Goal: Book appointment/travel/reservation

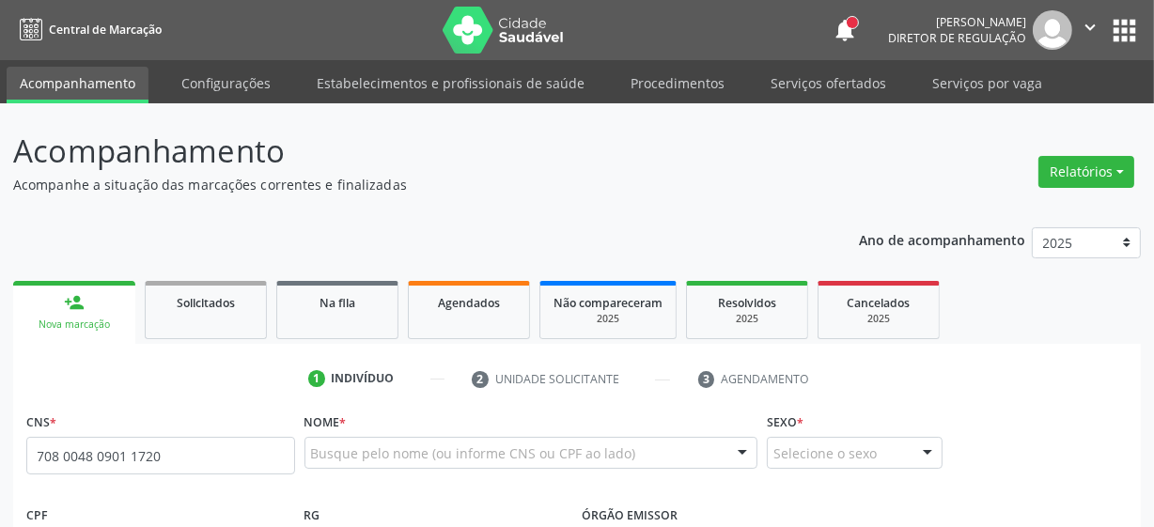
type input "708 0048 0901 1720"
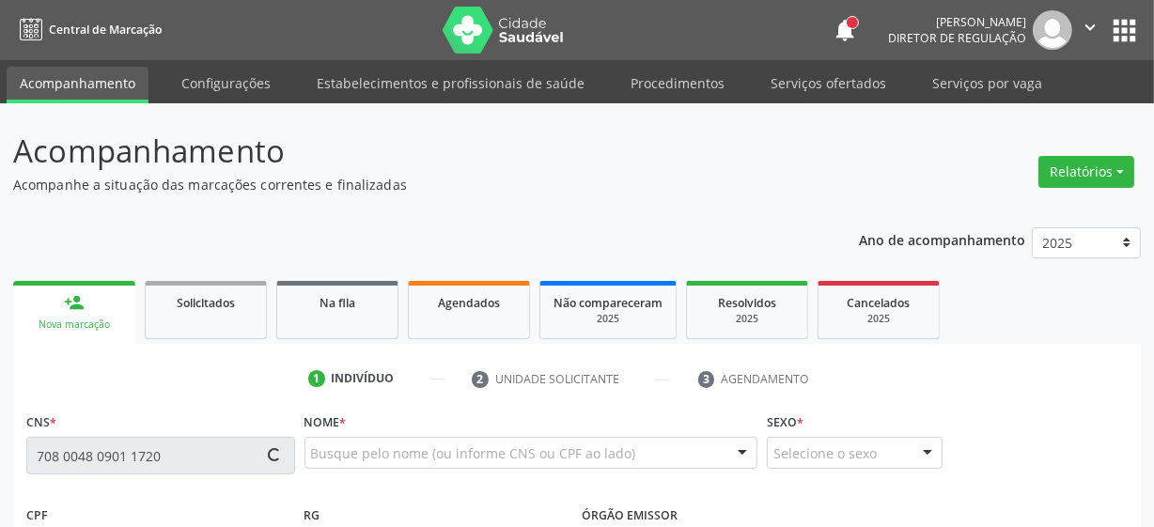
type input "[DATE]"
type input "[PERSON_NAME]"
type input "[PHONE_NUMBER]"
type input "894"
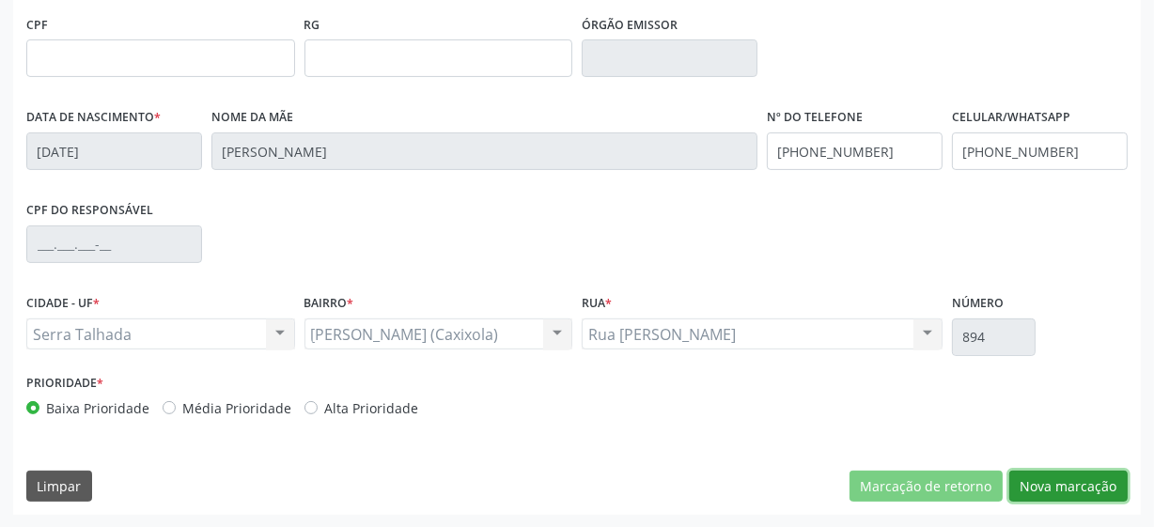
click at [1062, 477] on button "Nova marcação" at bounding box center [1068, 487] width 118 height 32
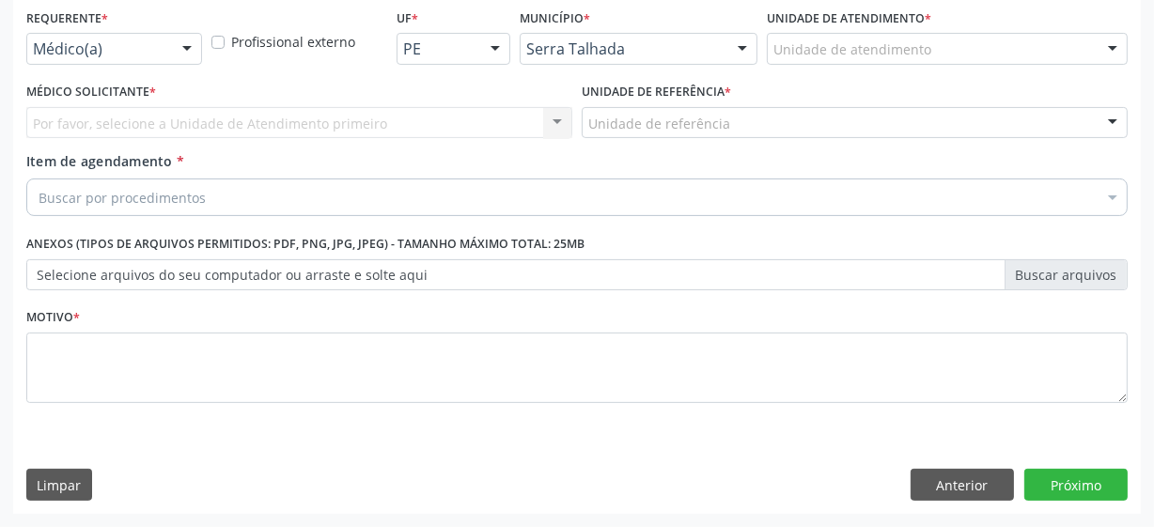
scroll to position [403, 0]
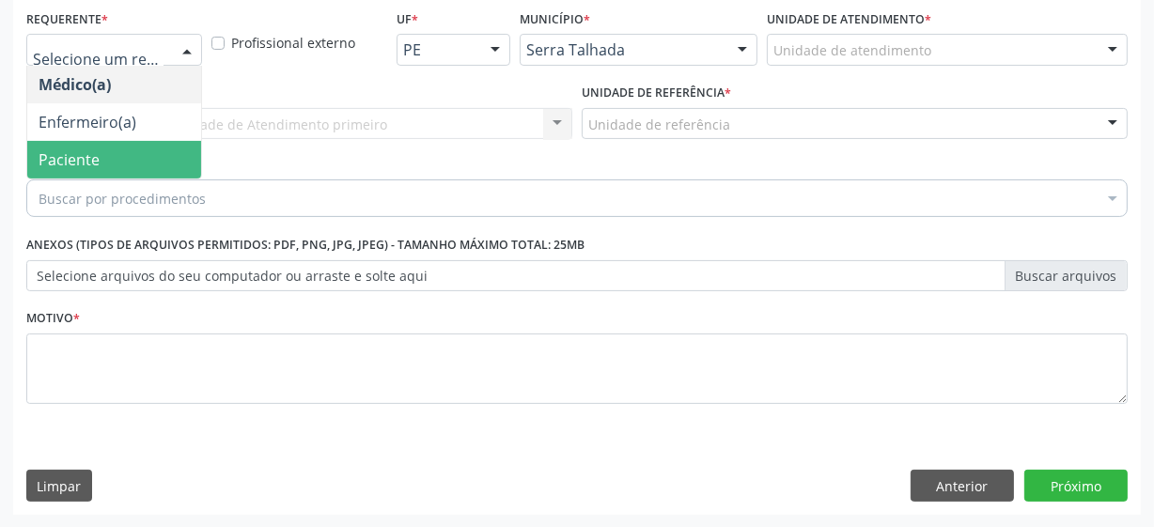
click at [97, 149] on span "Paciente" at bounding box center [69, 159] width 61 height 21
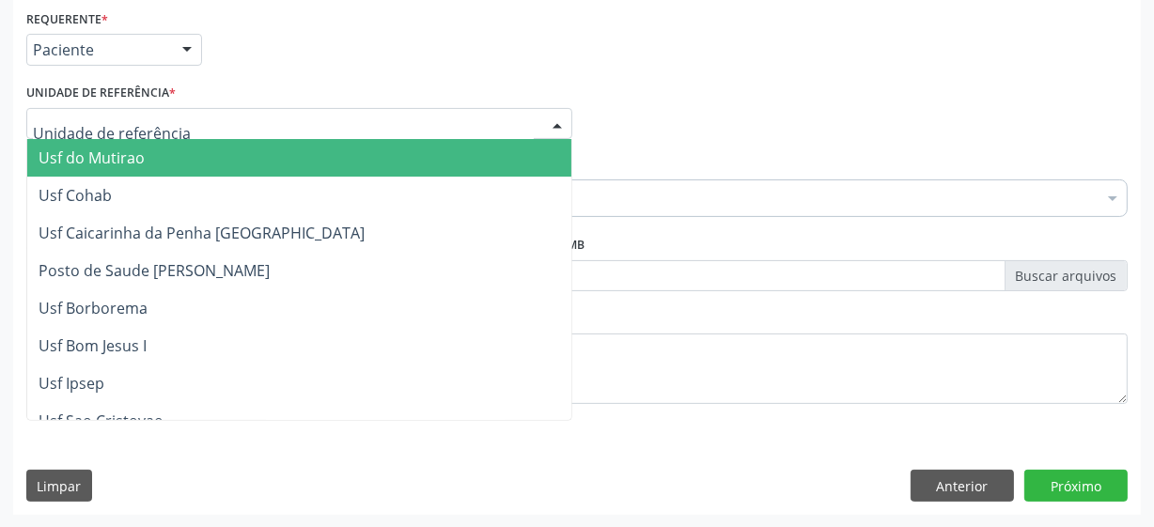
click at [206, 117] on div at bounding box center [299, 124] width 546 height 32
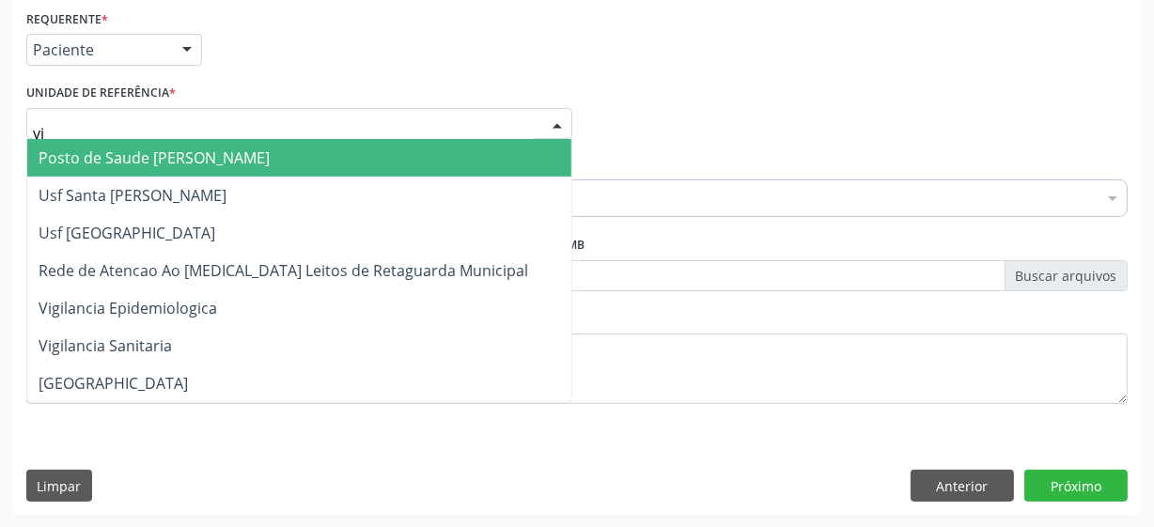
type input "vil"
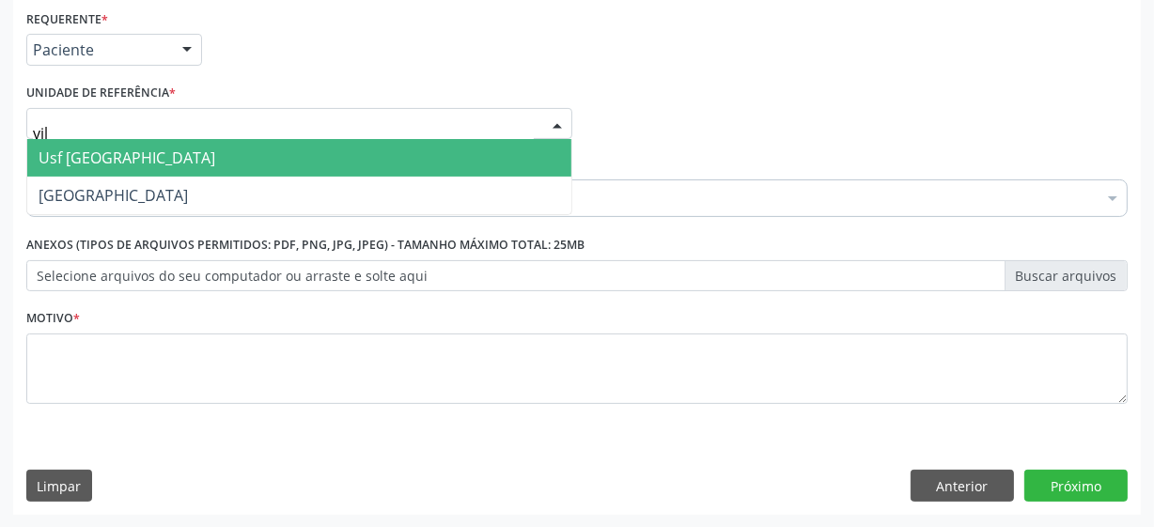
click at [203, 161] on span "Usf [GEOGRAPHIC_DATA]" at bounding box center [299, 158] width 544 height 38
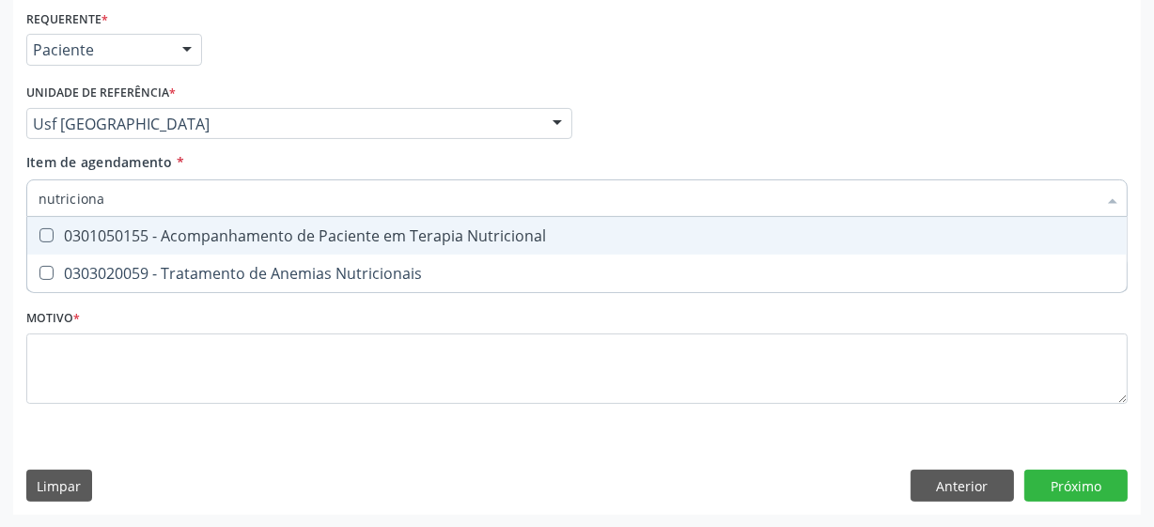
type input "nutricional"
click at [361, 233] on div "0301050155 - Acompanhamento de Paciente em Terapia Nutricional" at bounding box center [577, 235] width 1077 height 15
checkbox Nutricional "true"
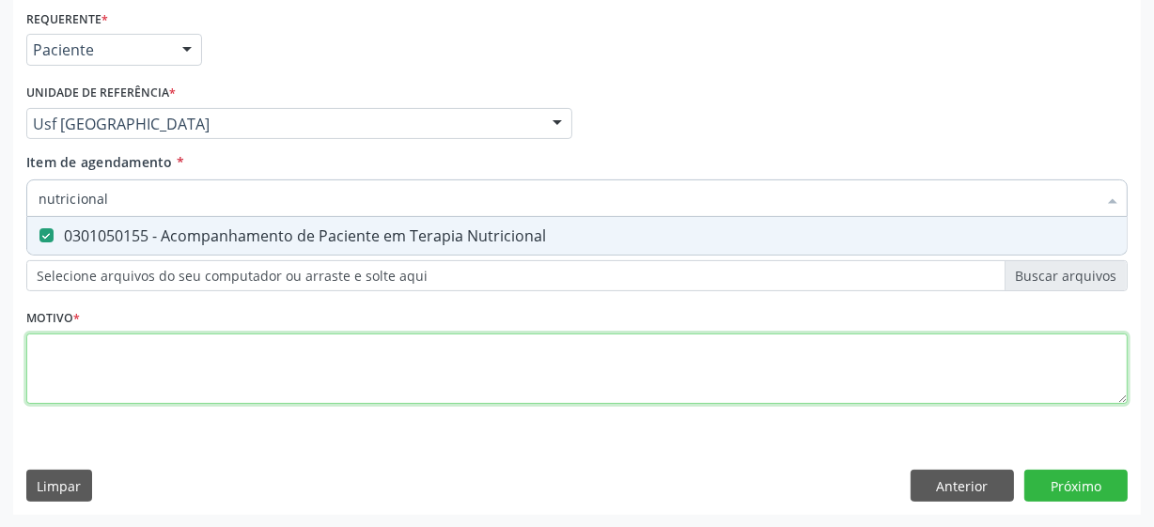
click at [225, 365] on div "Requerente * Paciente Médico(a) Enfermeiro(a) Paciente Nenhum resultado encontr…" at bounding box center [576, 218] width 1101 height 426
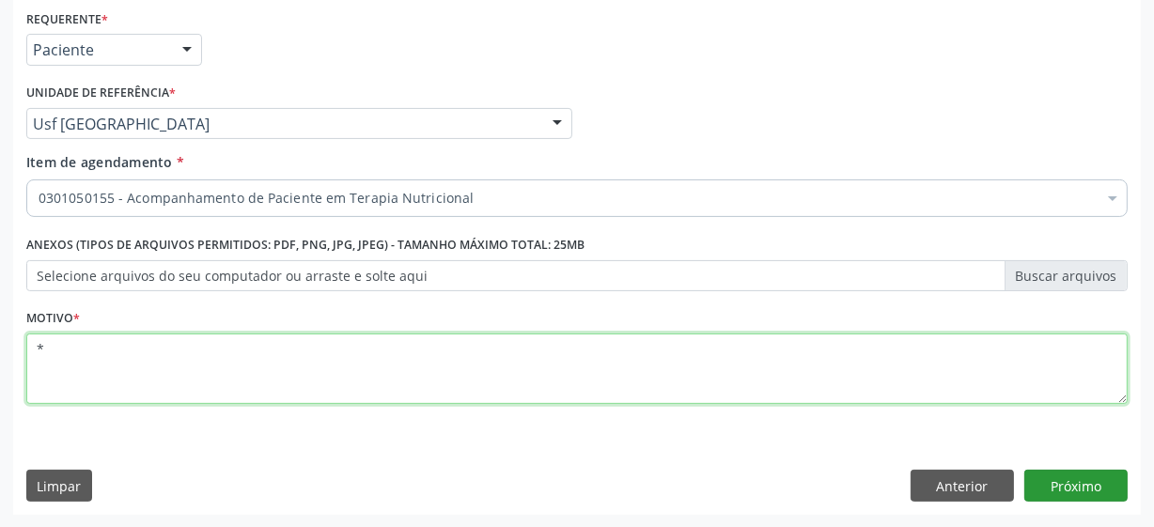
type textarea "*"
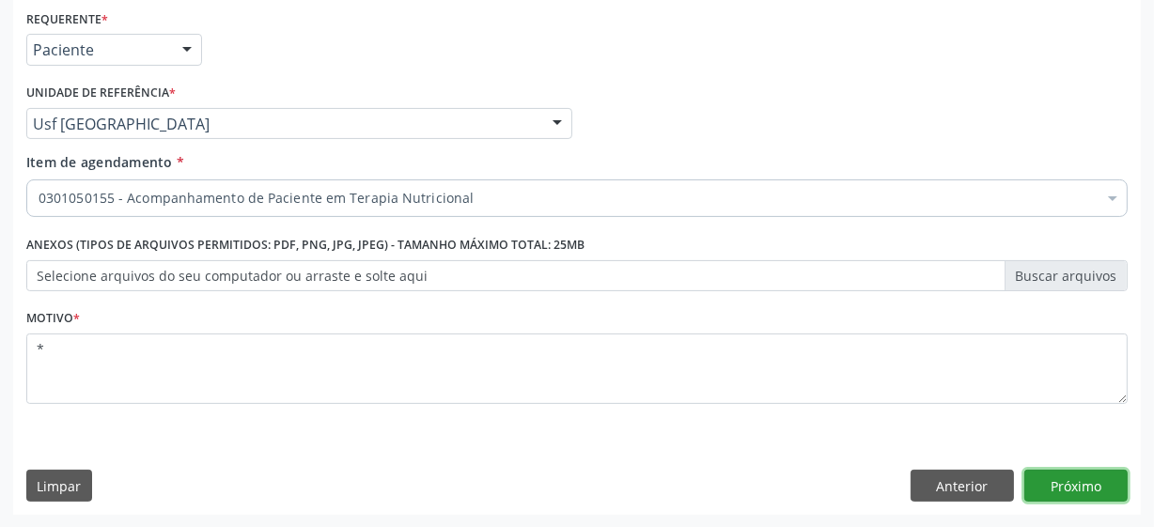
click at [1116, 489] on button "Próximo" at bounding box center [1075, 486] width 103 height 32
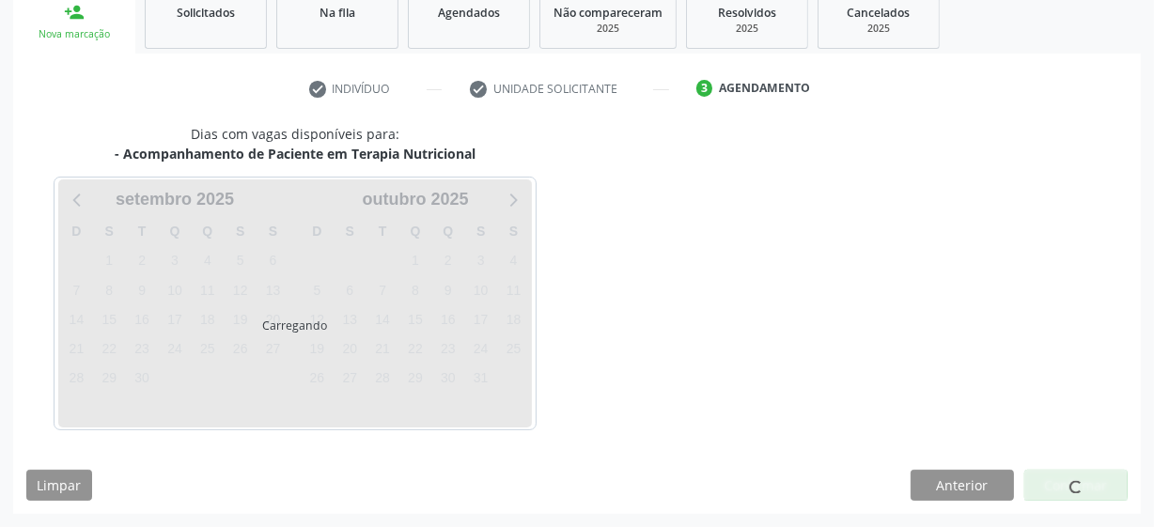
scroll to position [289, 0]
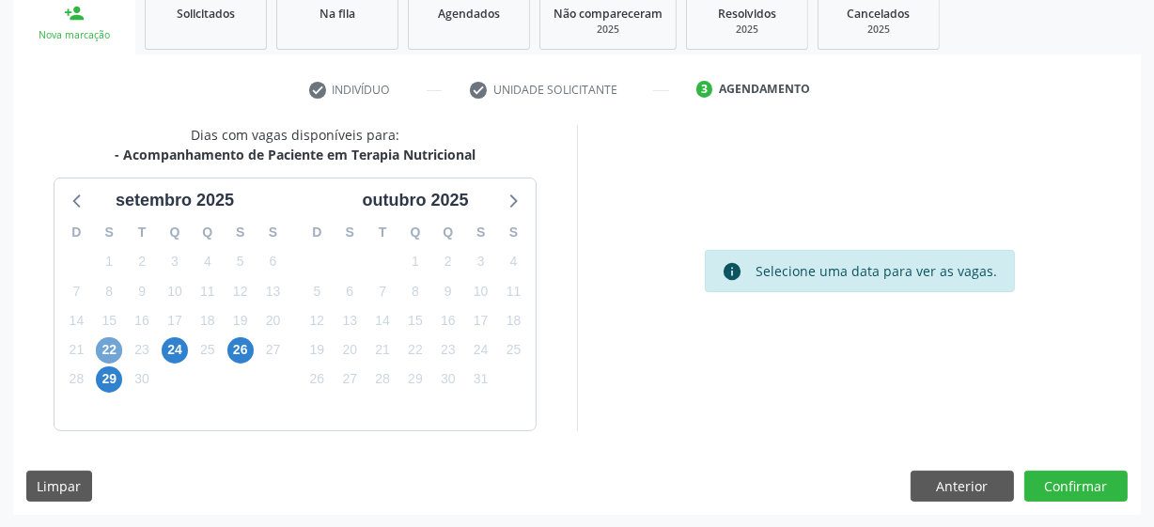
click at [110, 348] on span "22" at bounding box center [109, 350] width 26 height 26
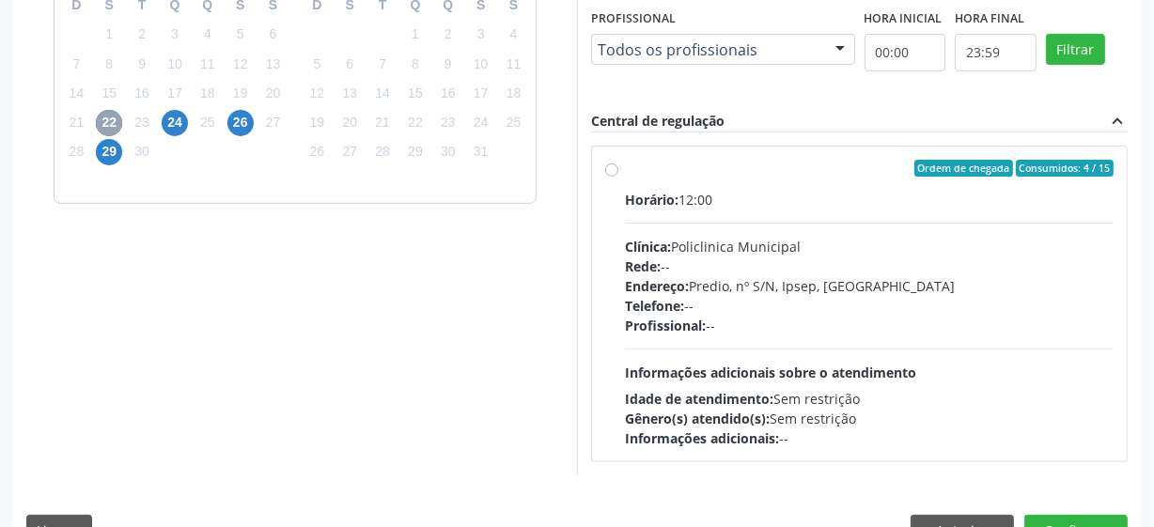
scroll to position [545, 0]
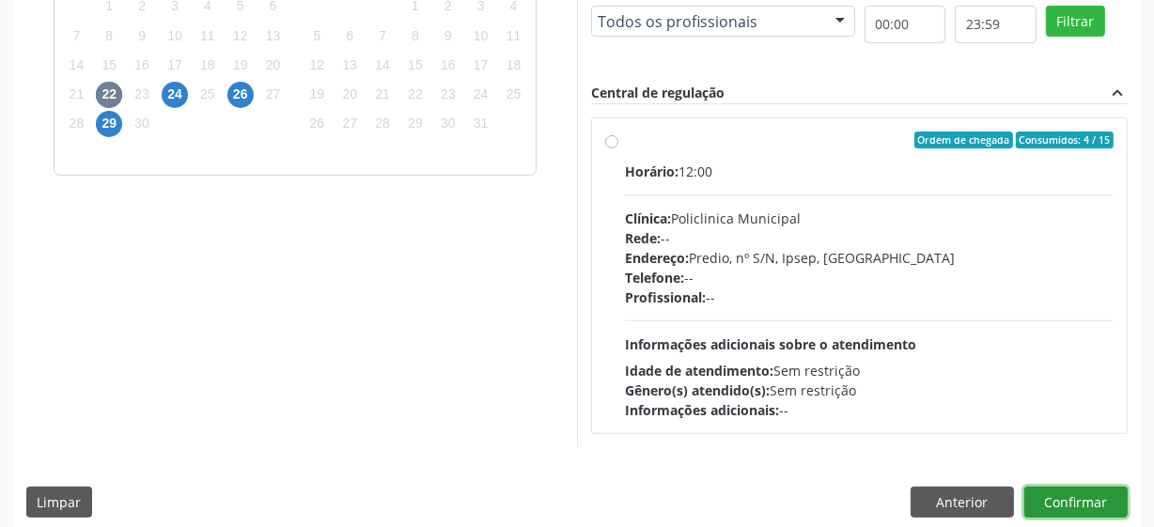
click at [1047, 499] on button "Confirmar" at bounding box center [1075, 503] width 103 height 32
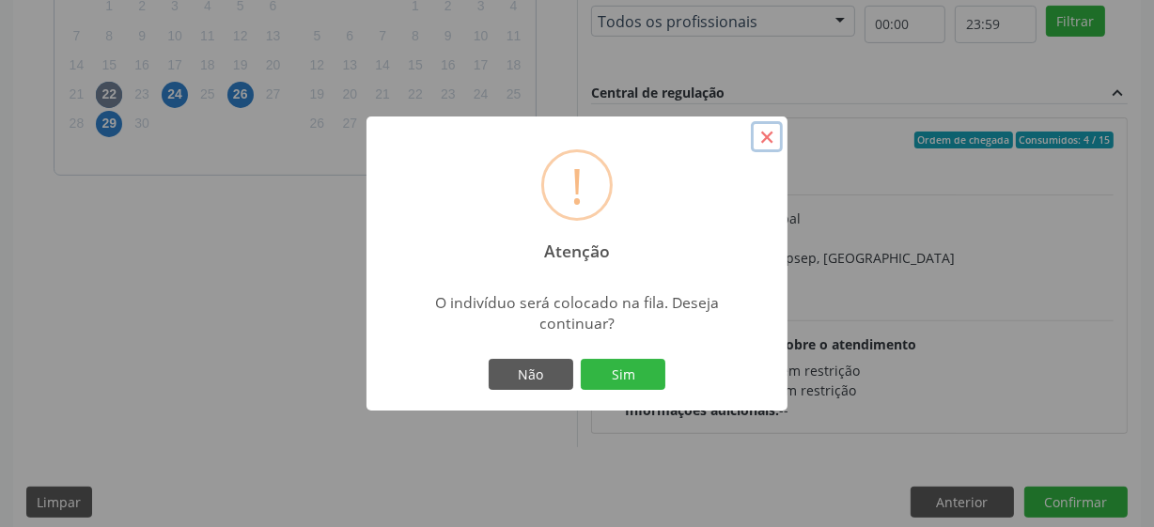
click at [761, 143] on button "×" at bounding box center [767, 137] width 32 height 32
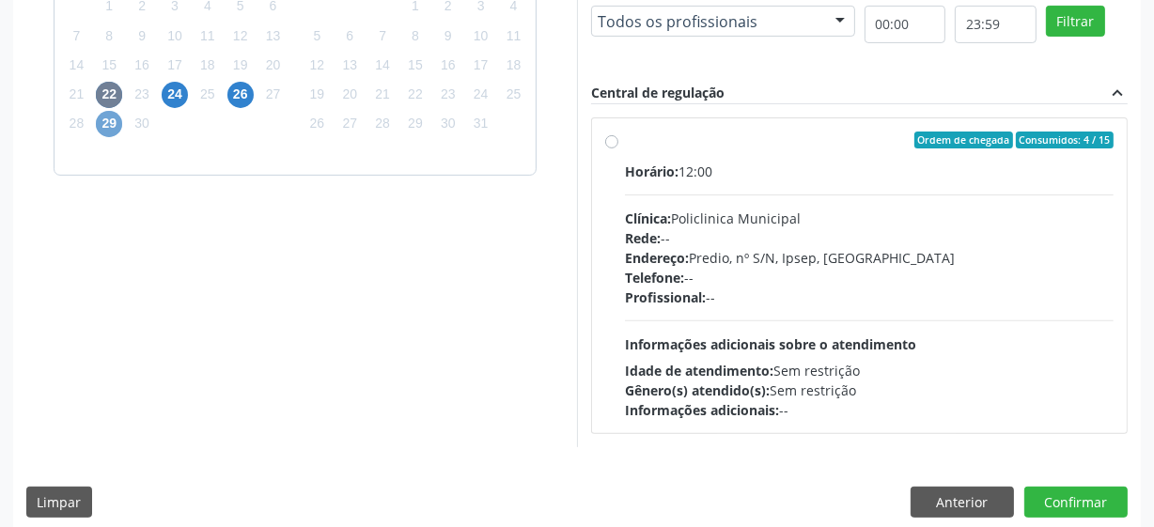
click at [112, 122] on span "29" at bounding box center [109, 124] width 26 height 26
click at [172, 97] on span "24" at bounding box center [175, 95] width 26 height 26
click at [625, 138] on label "Ordem de chegada Consumidos: 2 / 15 Horário: 12:00 Clínica: Policlinica Municip…" at bounding box center [869, 276] width 488 height 288
click at [611, 138] on input "Ordem de chegada Consumidos: 2 / 15 Horário: 12:00 Clínica: Policlinica Municip…" at bounding box center [611, 140] width 13 height 17
radio input "true"
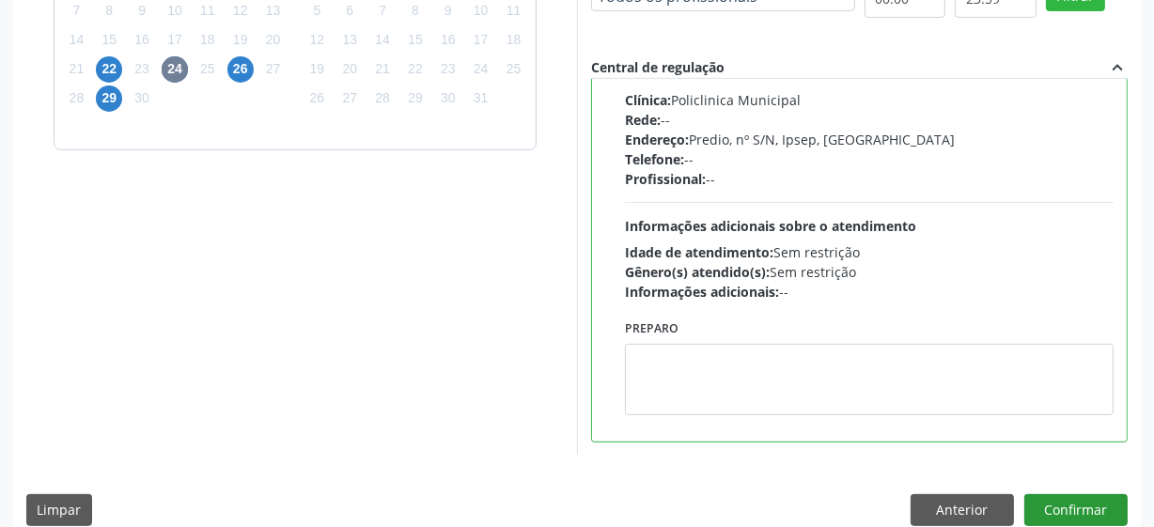
scroll to position [594, 0]
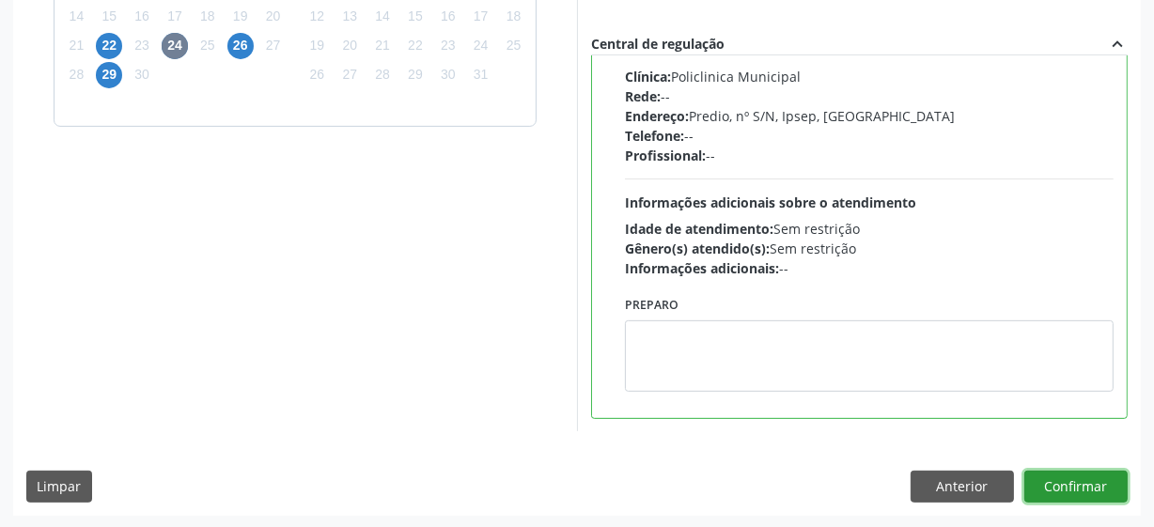
click at [1059, 482] on button "Confirmar" at bounding box center [1075, 487] width 103 height 32
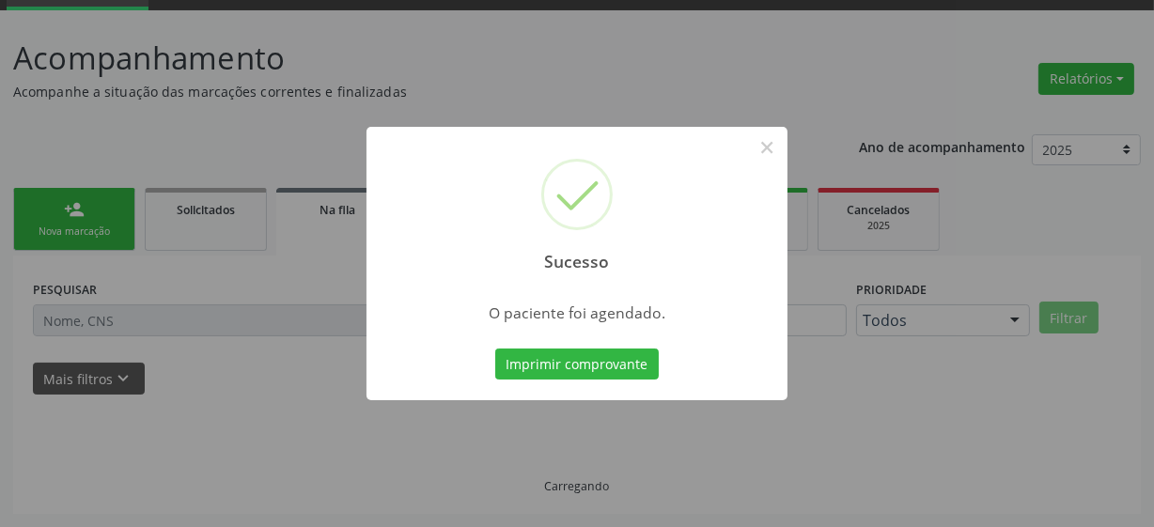
scroll to position [92, 0]
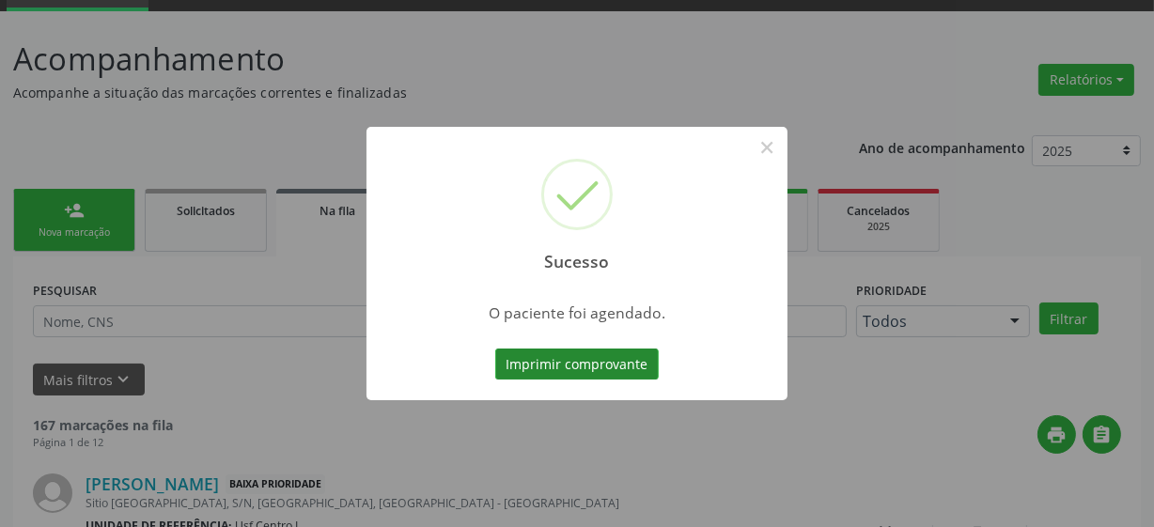
click at [548, 366] on button "Imprimir comprovante" at bounding box center [576, 365] width 163 height 32
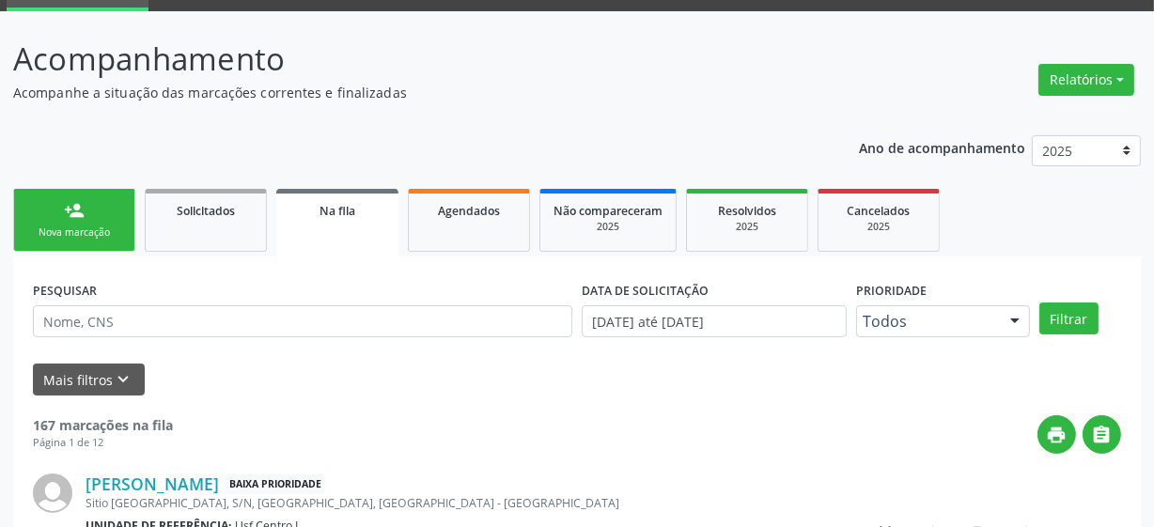
click at [87, 230] on div "Nova marcação" at bounding box center [74, 232] width 94 height 14
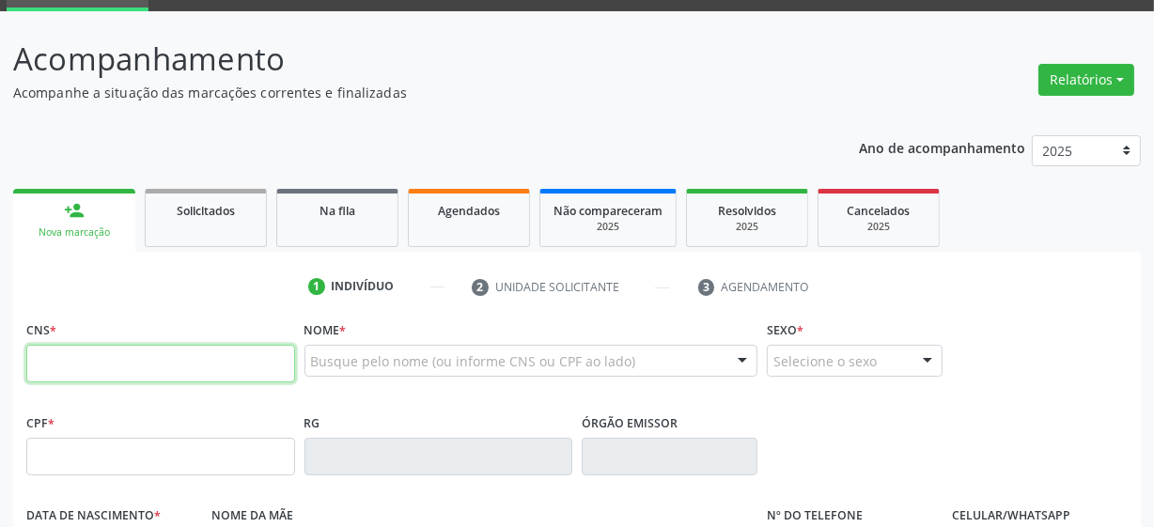
click at [97, 369] on input "text" at bounding box center [160, 364] width 269 height 38
type input "125 9420 1458 0018"
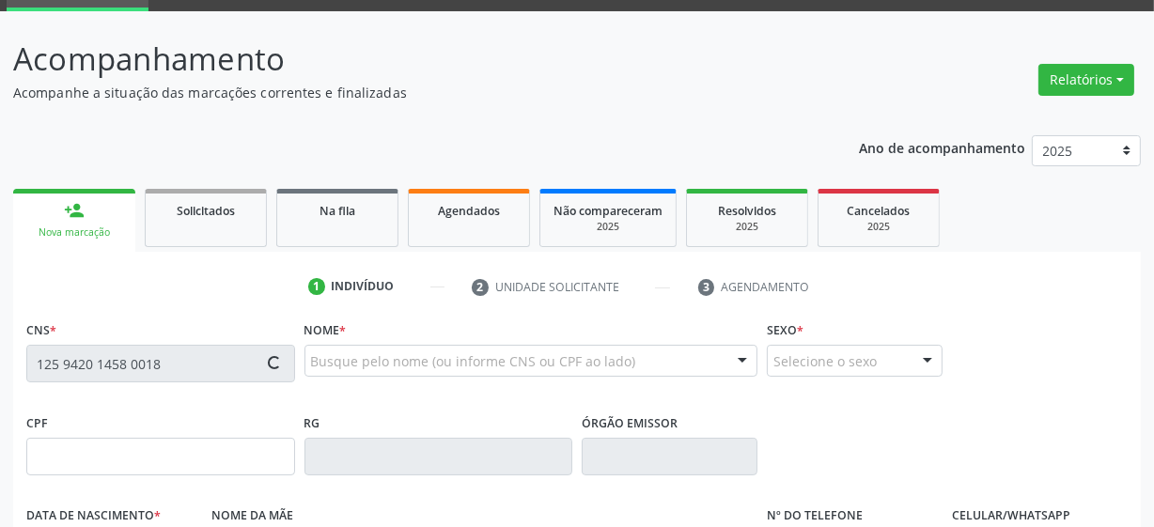
type input "027.134.084-31"
type input "[DATE]"
type input "[PERSON_NAME] das [PERSON_NAME]"
type input "[PHONE_NUMBER]"
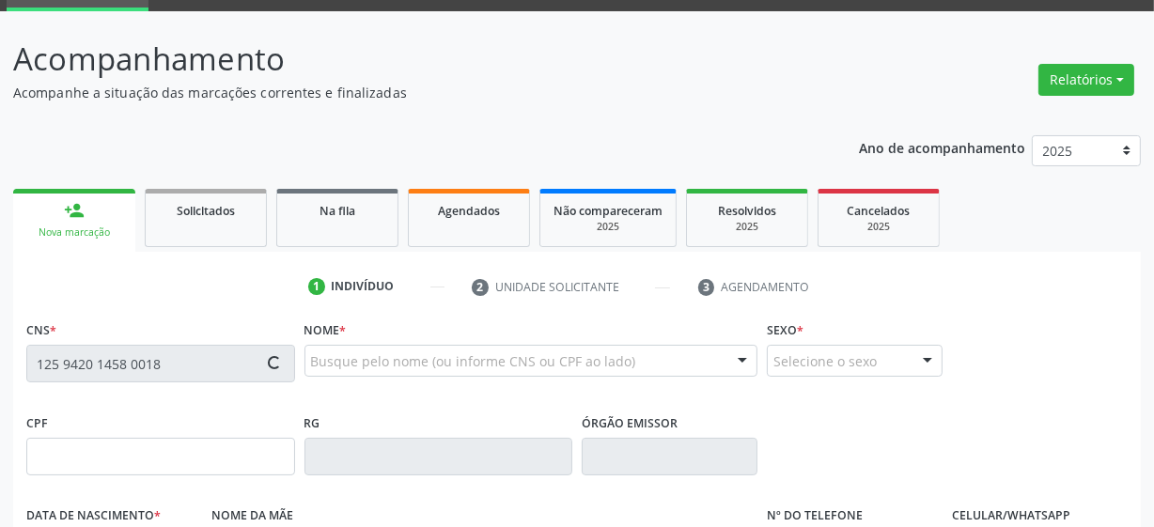
type input "3"
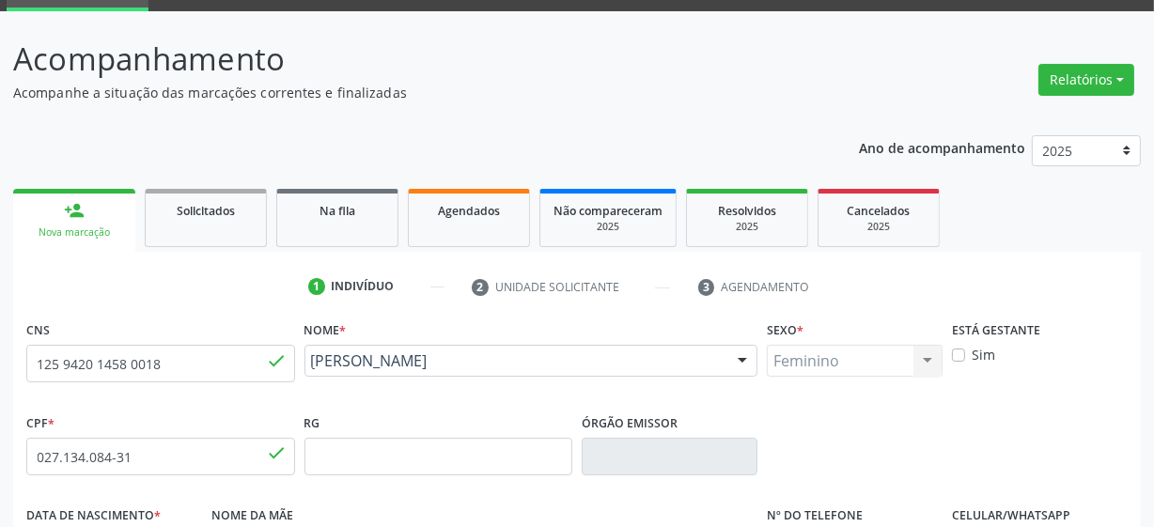
scroll to position [490, 0]
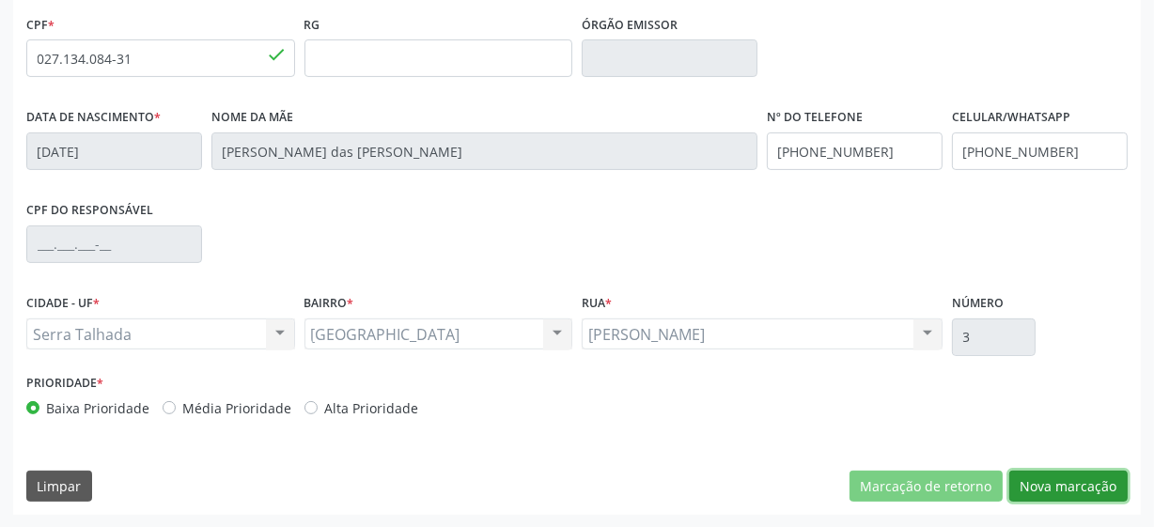
click at [1096, 474] on button "Nova marcação" at bounding box center [1068, 487] width 118 height 32
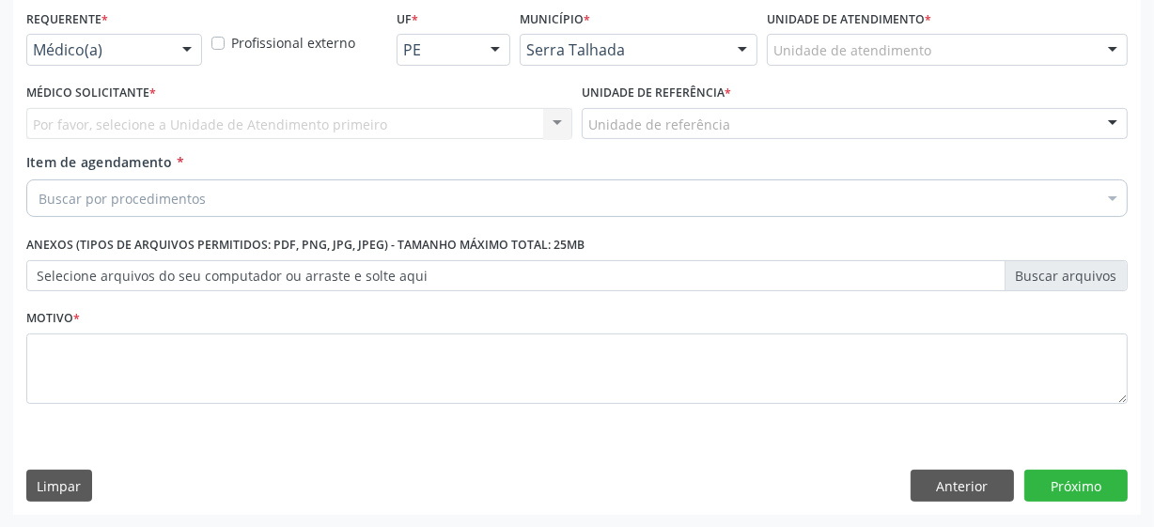
click at [139, 61] on div "Médico(a)" at bounding box center [114, 50] width 176 height 32
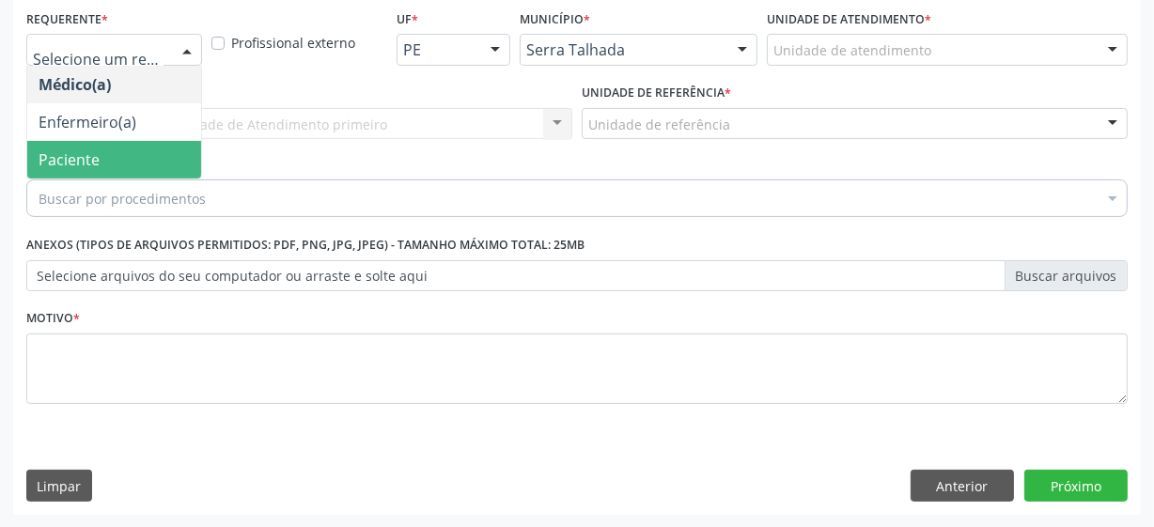
click at [99, 158] on span "Paciente" at bounding box center [114, 160] width 174 height 38
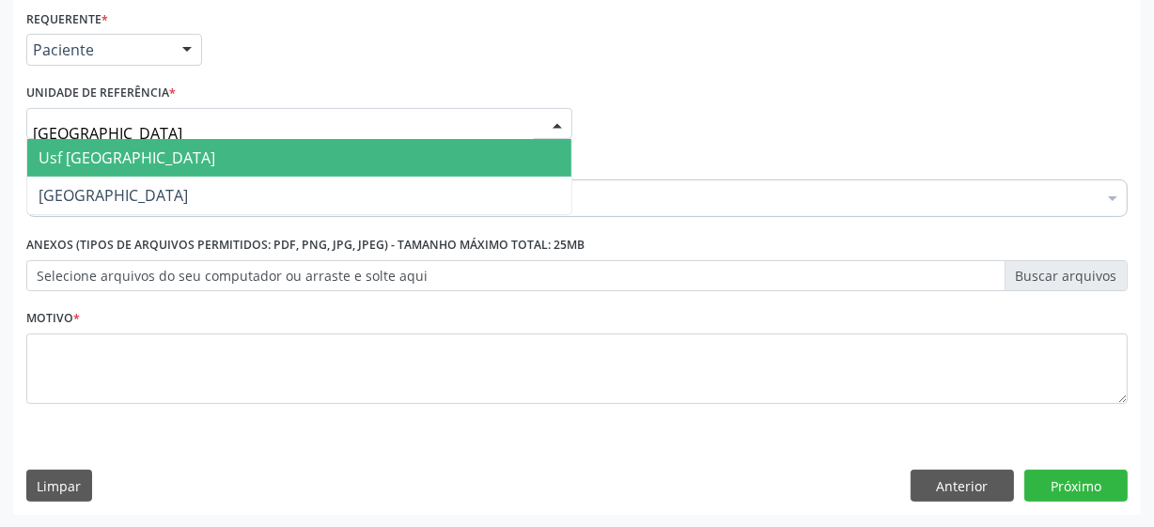
type input "vila bela"
click at [128, 160] on span "Usf [GEOGRAPHIC_DATA]" at bounding box center [299, 158] width 544 height 38
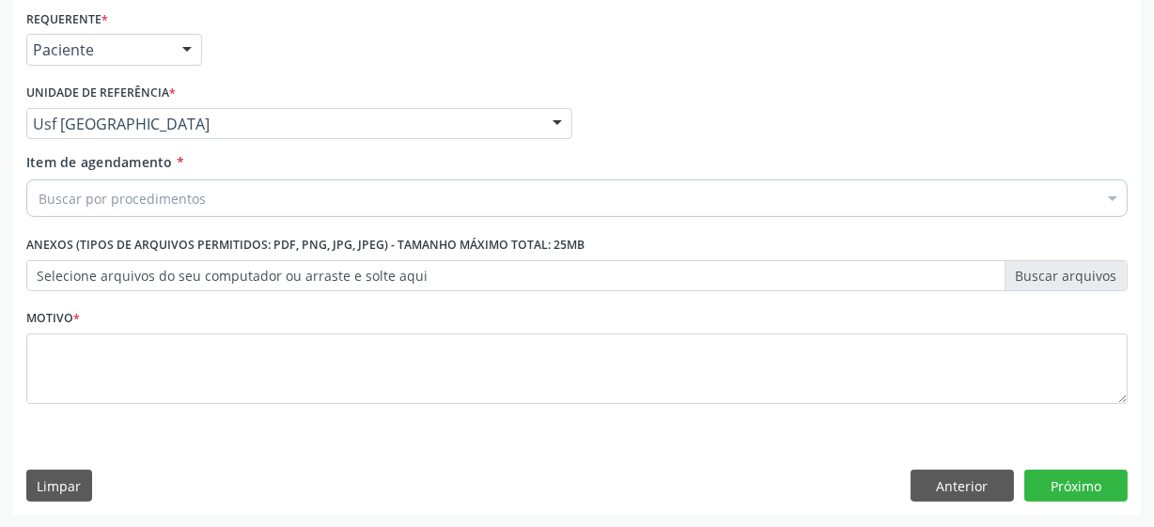
drag, startPoint x: 121, startPoint y: 169, endPoint x: 129, endPoint y: 213, distance: 44.8
click at [122, 171] on div "Item de agendamento * Buscar por procedimentos Selecionar todos 0304070076 - .Q…" at bounding box center [576, 181] width 1101 height 59
click at [131, 211] on div "Buscar por procedimentos Selecionar todos 0304070076 - .Quimioterapia de Leucem…" at bounding box center [576, 195] width 1101 height 32
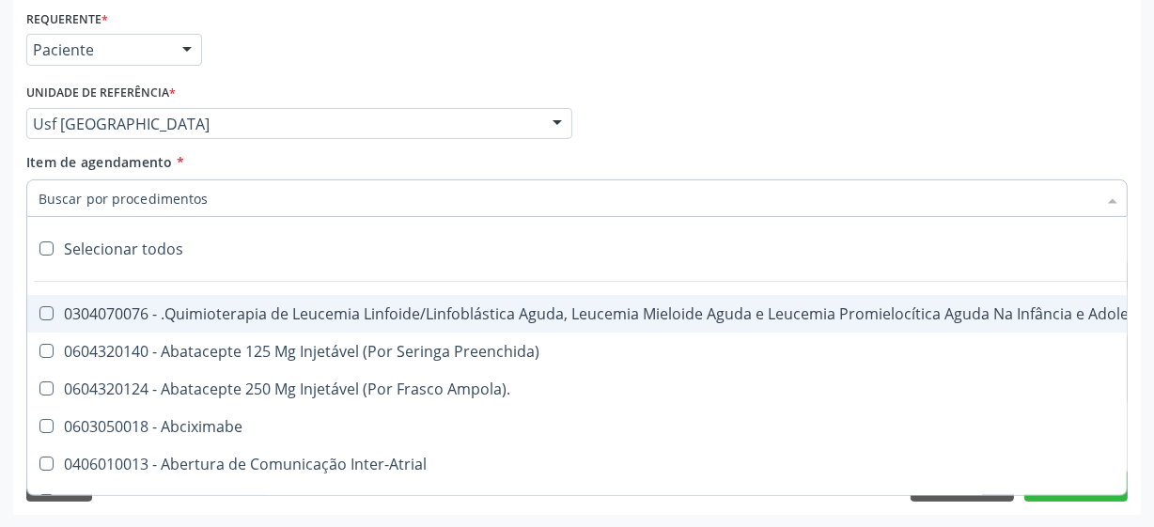
click at [131, 195] on input "Item de agendamento *" at bounding box center [568, 198] width 1058 height 38
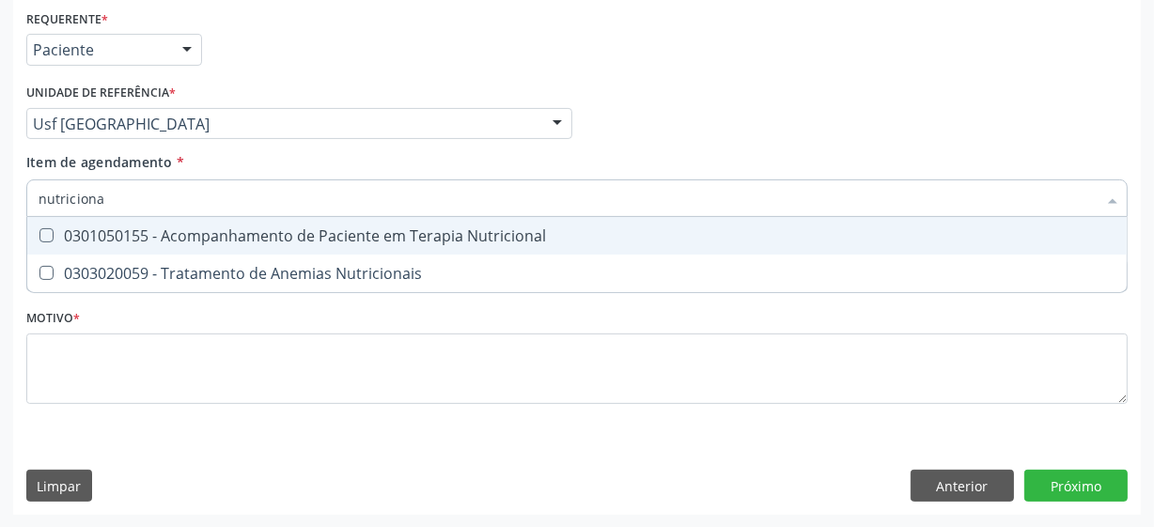
type input "nutricional"
click at [349, 246] on span "0301050155 - Acompanhamento de Paciente em Terapia Nutricional" at bounding box center [576, 236] width 1099 height 38
checkbox Nutricional "true"
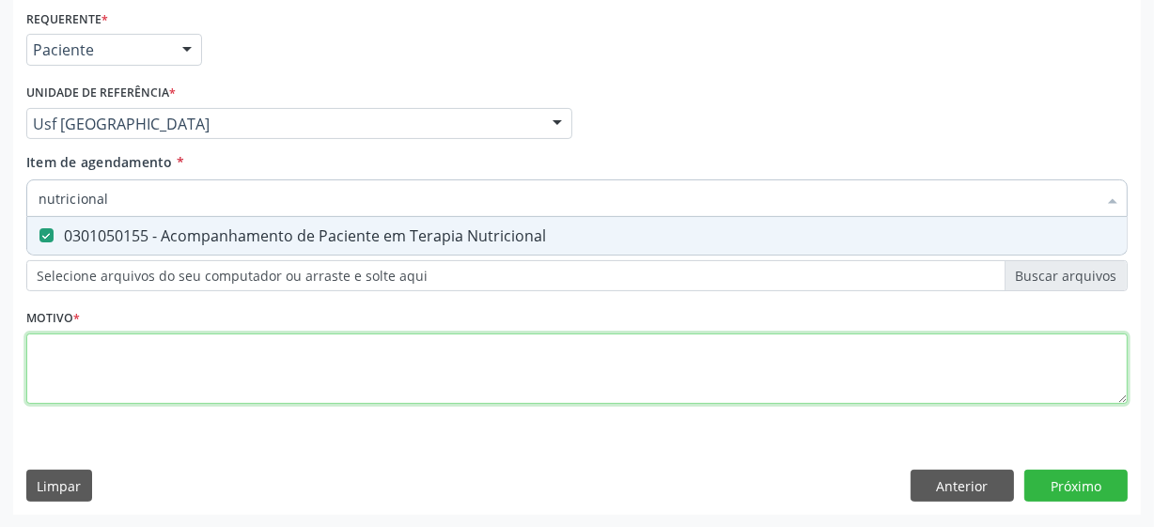
click at [301, 379] on div "Requerente * Paciente Médico(a) Enfermeiro(a) Paciente Nenhum resultado encontr…" at bounding box center [576, 218] width 1101 height 426
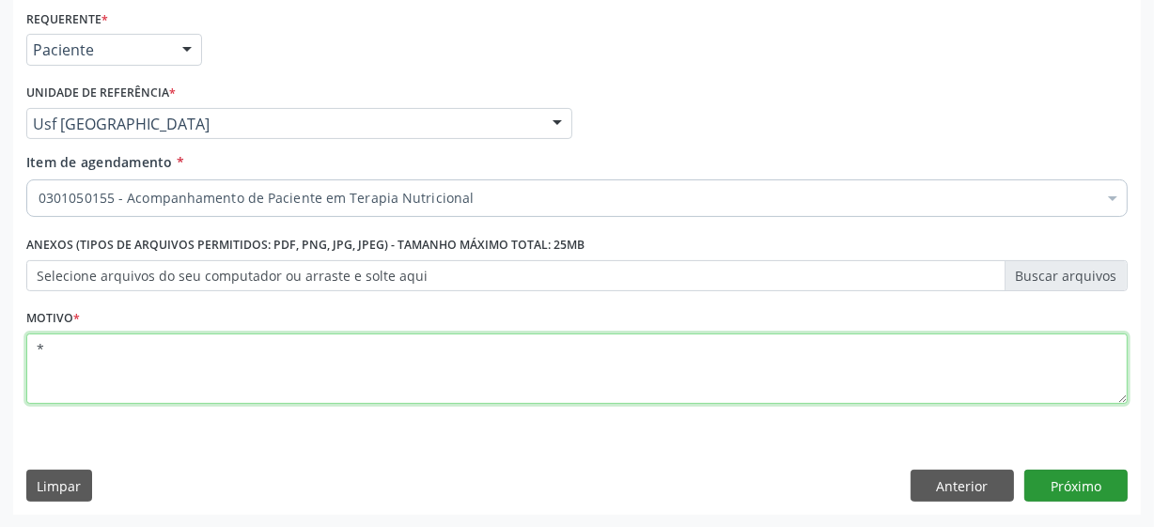
type textarea "*"
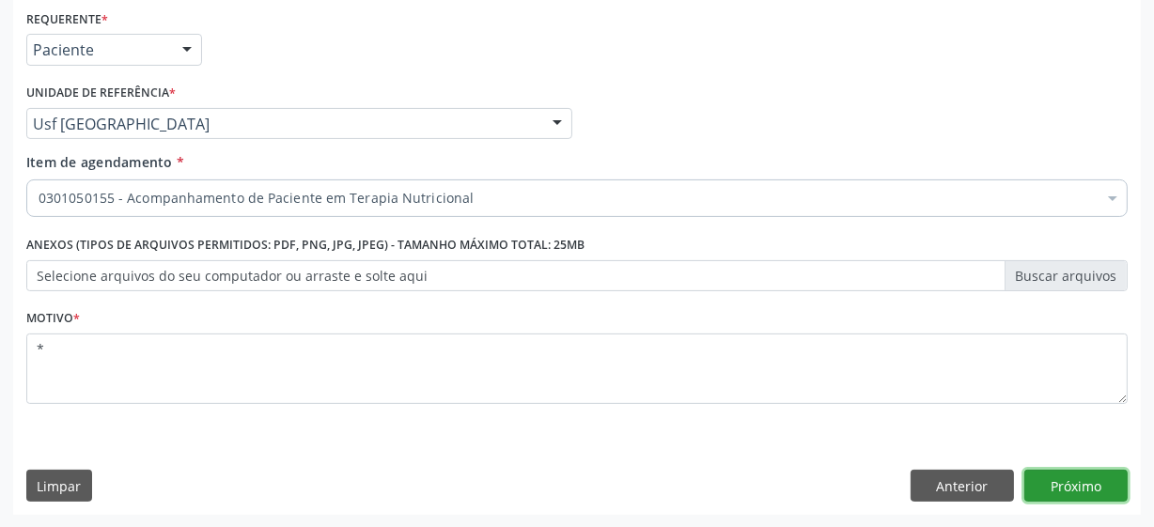
click at [1054, 484] on button "Próximo" at bounding box center [1075, 486] width 103 height 32
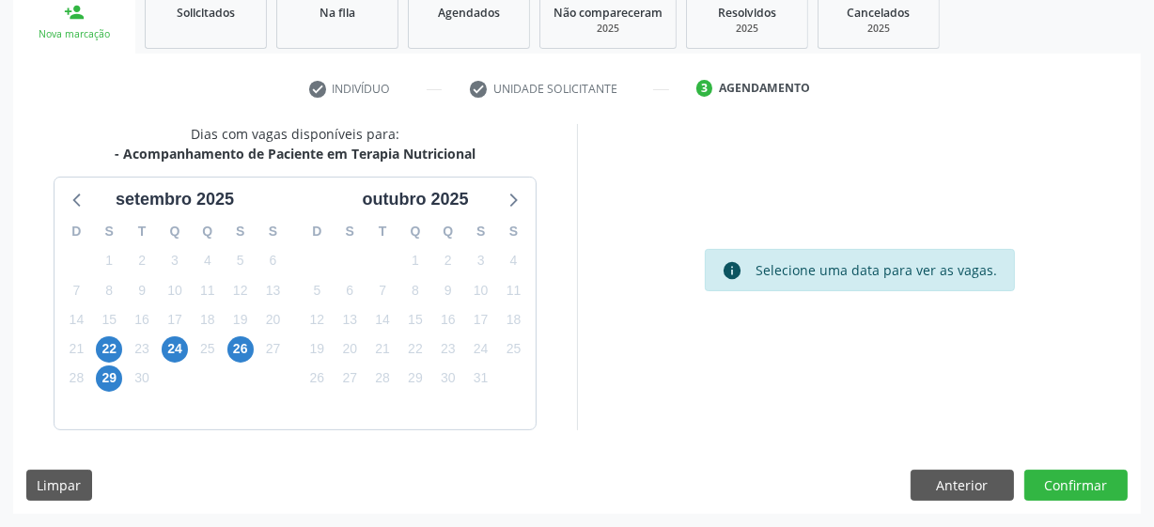
scroll to position [289, 0]
click at [176, 346] on span "24" at bounding box center [175, 350] width 26 height 26
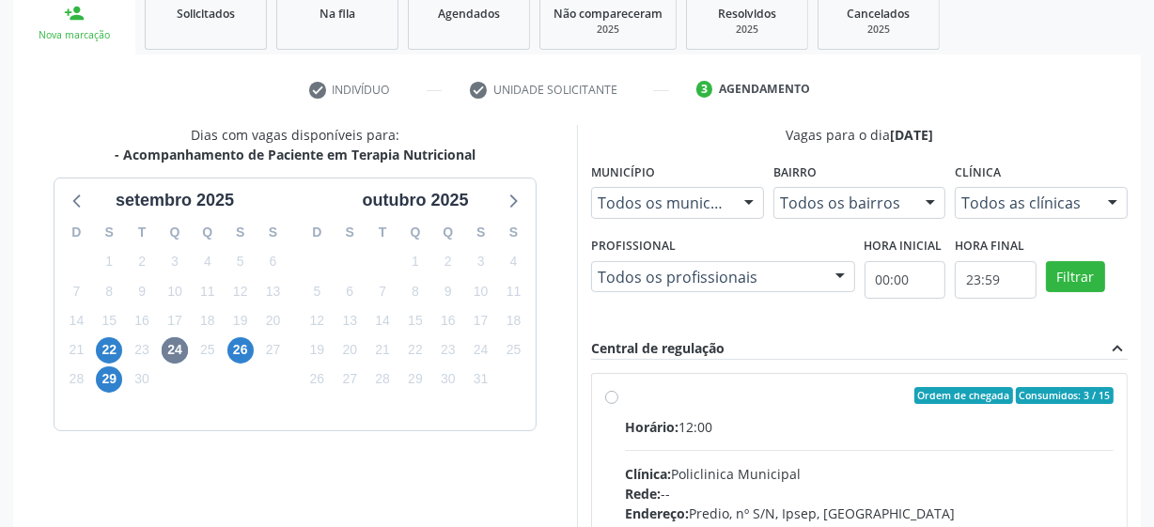
click at [625, 395] on label "Ordem de chegada Consumidos: 3 / 15 Horário: 12:00 Clínica: Policlinica Municip…" at bounding box center [869, 531] width 488 height 288
click at [606, 395] on input "Ordem de chegada Consumidos: 3 / 15 Horário: 12:00 Clínica: Policlinica Municip…" at bounding box center [611, 395] width 13 height 17
radio input "true"
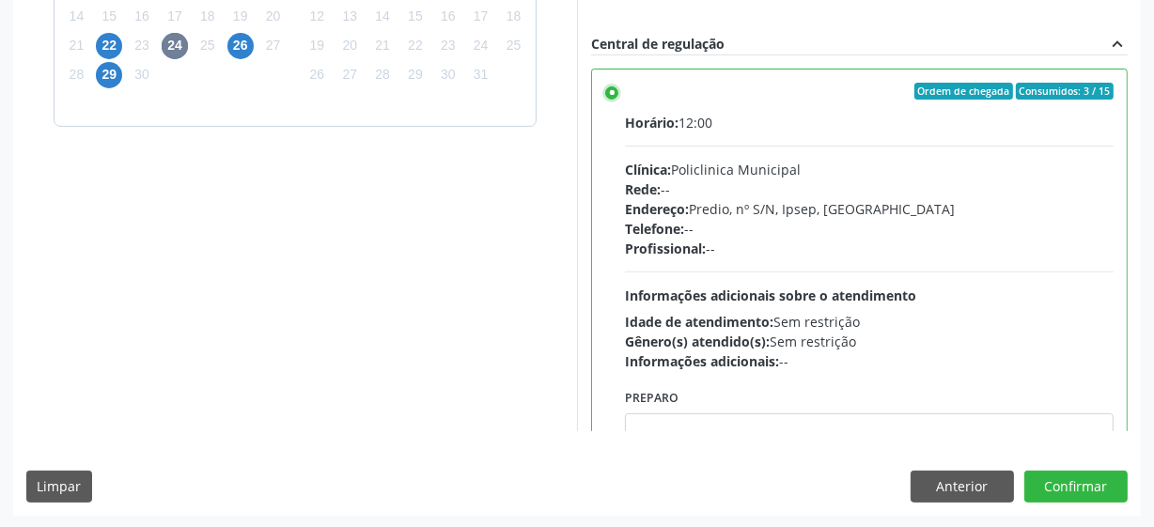
scroll to position [93, 0]
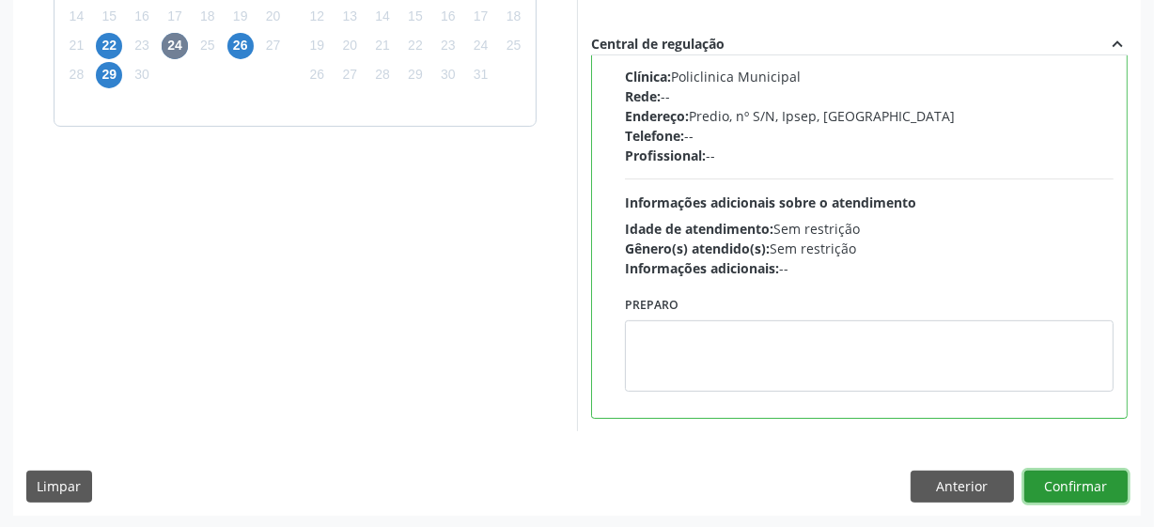
click at [1075, 494] on button "Confirmar" at bounding box center [1075, 487] width 103 height 32
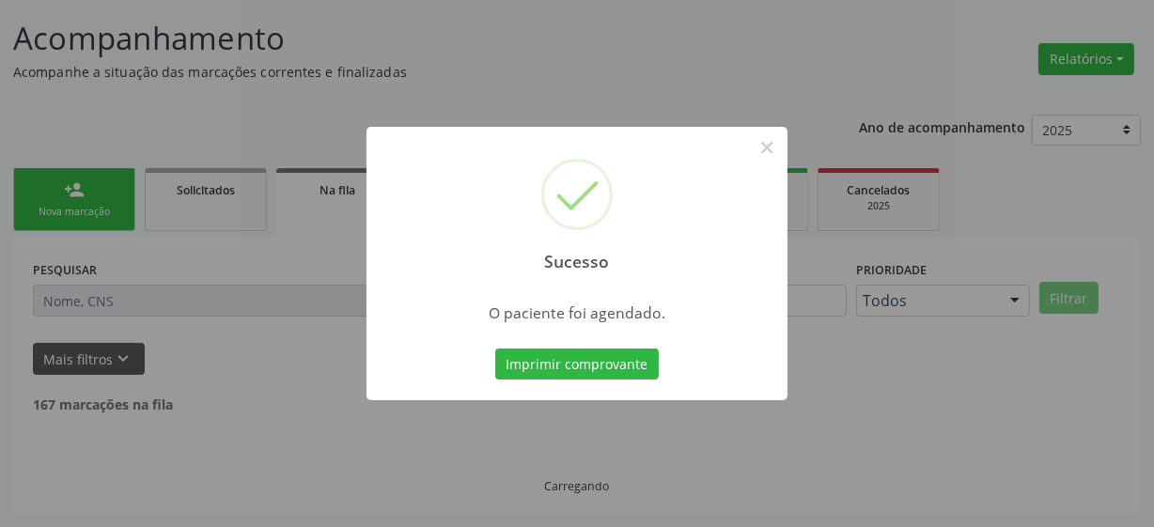
scroll to position [92, 0]
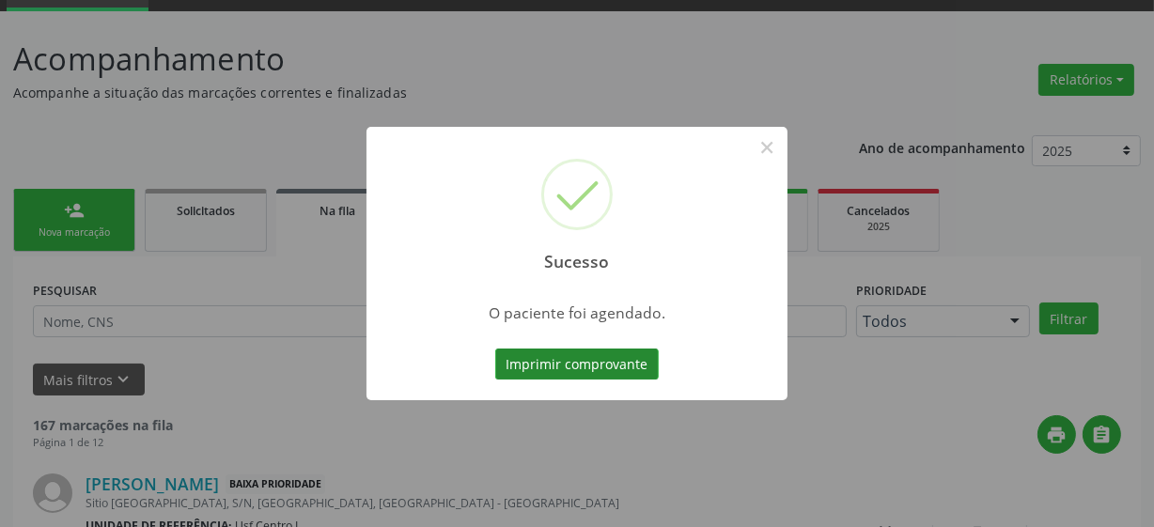
click at [587, 360] on button "Imprimir comprovante" at bounding box center [576, 365] width 163 height 32
